Goal: Find specific page/section: Find specific page/section

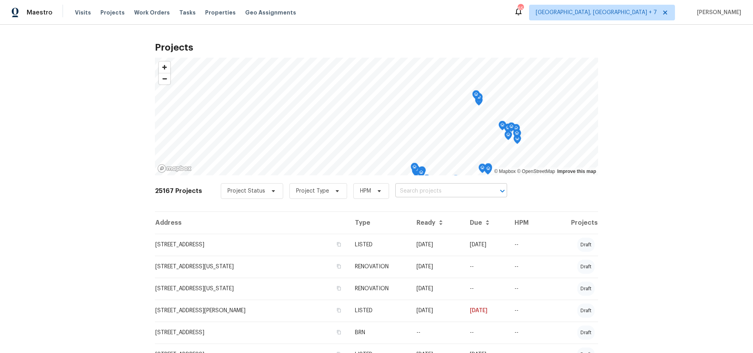
click at [442, 191] on input "text" at bounding box center [440, 191] width 90 height 12
type input "801 pres"
click at [441, 210] on li "[STREET_ADDRESS]" at bounding box center [447, 208] width 114 height 13
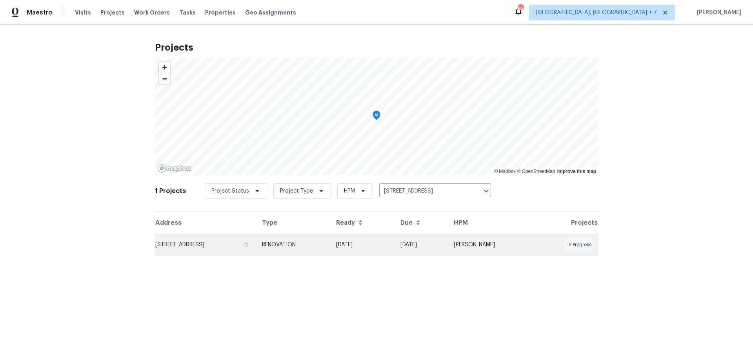
click at [324, 248] on td "RENOVATION" at bounding box center [293, 245] width 74 height 22
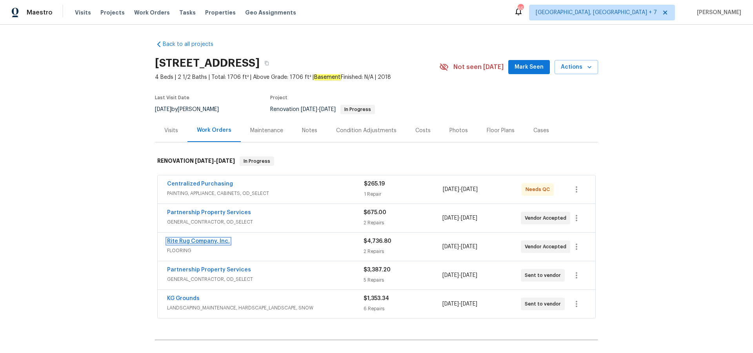
click at [203, 238] on link "Rite Rug Company, Inc." at bounding box center [198, 240] width 63 height 5
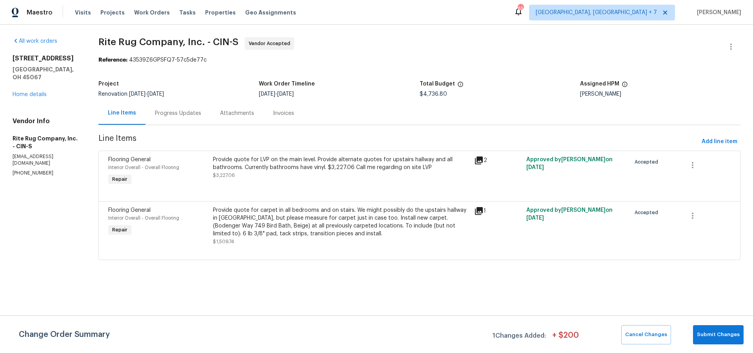
click at [483, 160] on icon at bounding box center [479, 160] width 8 height 8
click at [191, 113] on div "Progress Updates" at bounding box center [178, 113] width 46 height 8
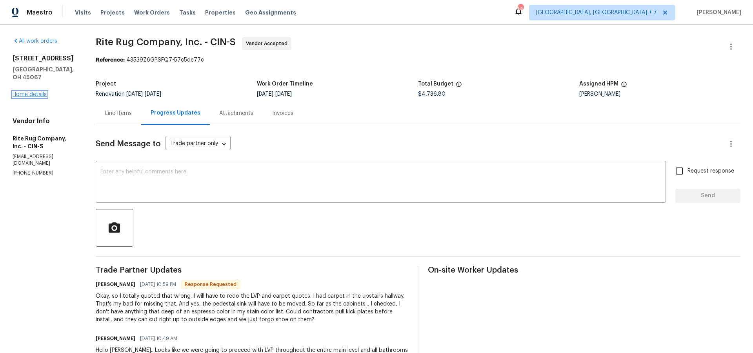
click at [39, 92] on link "Home details" at bounding box center [30, 94] width 34 height 5
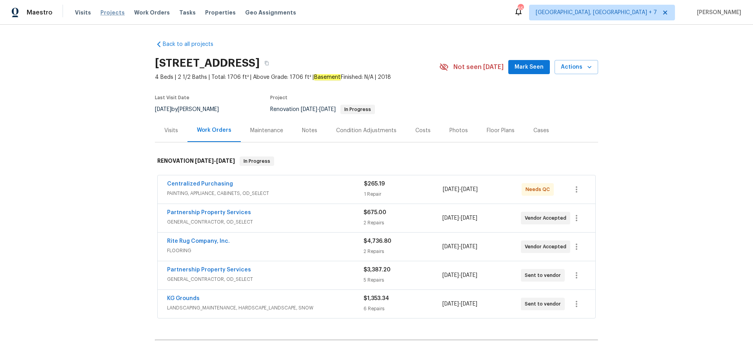
click at [108, 13] on span "Projects" at bounding box center [112, 13] width 24 height 8
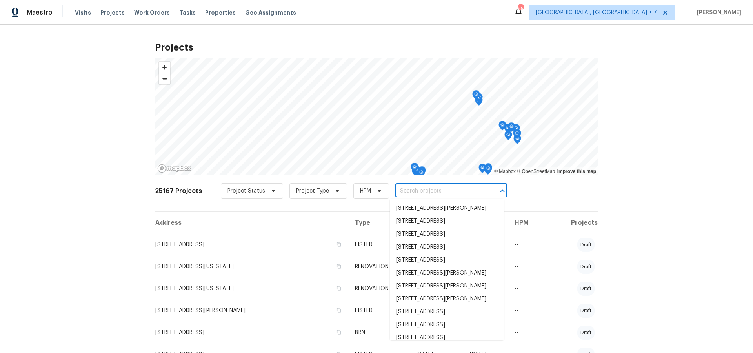
click at [431, 191] on input "text" at bounding box center [440, 191] width 90 height 12
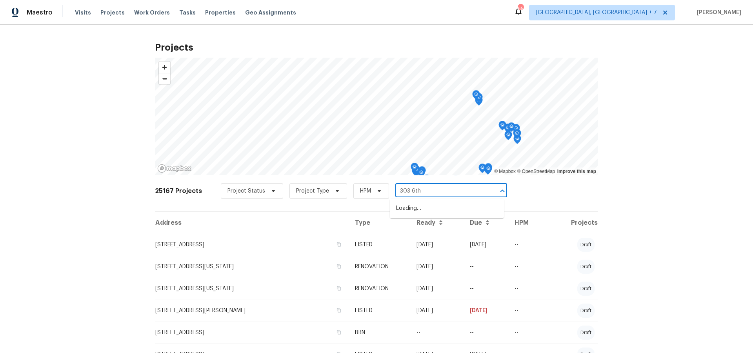
type input "303 6th"
click at [405, 208] on li "[STREET_ADDRESS][PERSON_NAME]" at bounding box center [447, 208] width 114 height 13
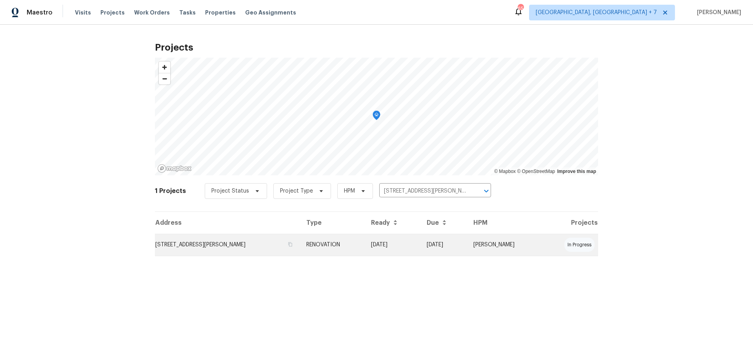
click at [201, 246] on td "[STREET_ADDRESS][PERSON_NAME]" at bounding box center [227, 245] width 145 height 22
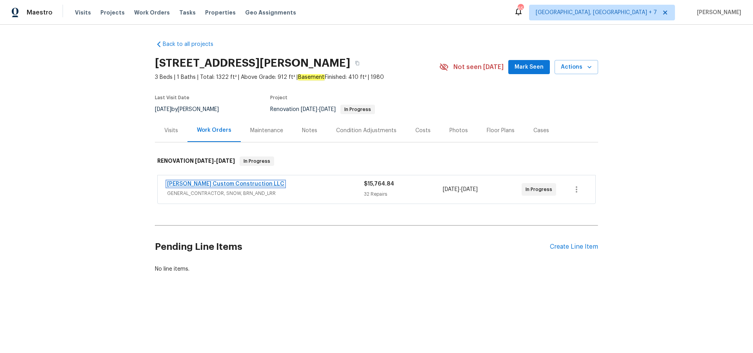
click at [203, 182] on link "[PERSON_NAME] Custom Construction LLC" at bounding box center [225, 183] width 117 height 5
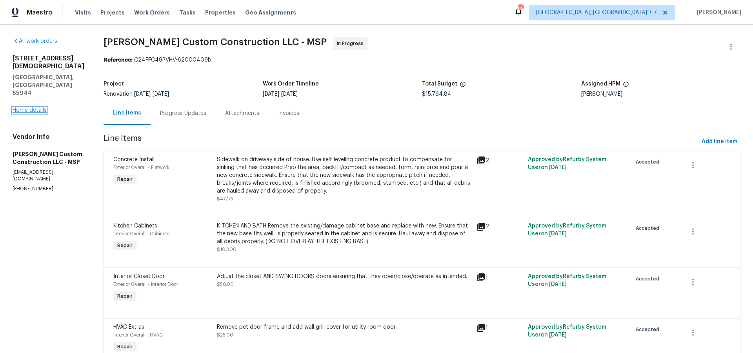
click at [36, 107] on link "Home details" at bounding box center [30, 109] width 34 height 5
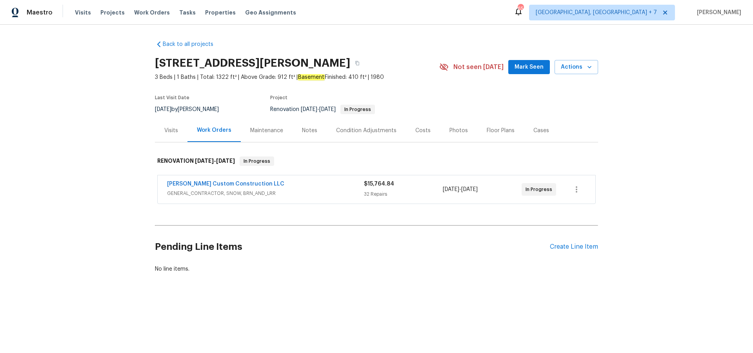
click at [174, 131] on div "Visits" at bounding box center [171, 131] width 14 height 8
